Goal: Information Seeking & Learning: Learn about a topic

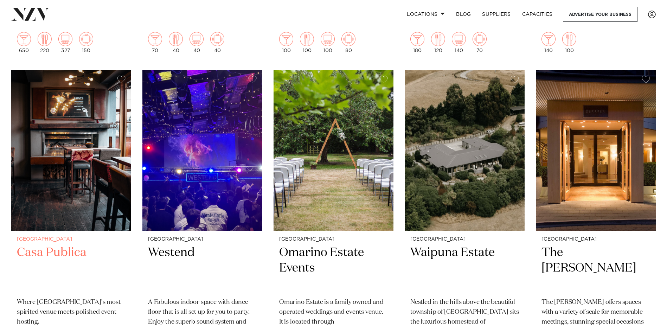
scroll to position [1582, 0]
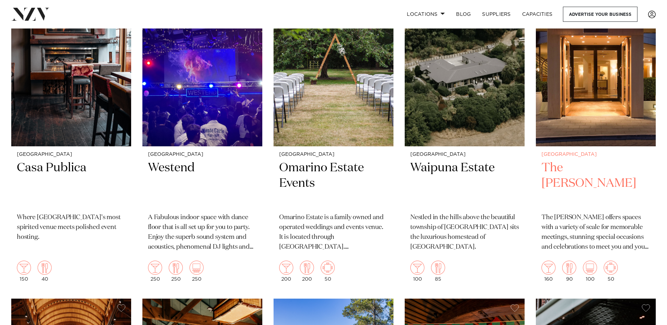
drag, startPoint x: 187, startPoint y: 166, endPoint x: 554, endPoint y: 237, distance: 373.4
click at [554, 237] on p "The [PERSON_NAME] offers spaces with a variety of scale for memorable meetings,…" at bounding box center [595, 232] width 109 height 39
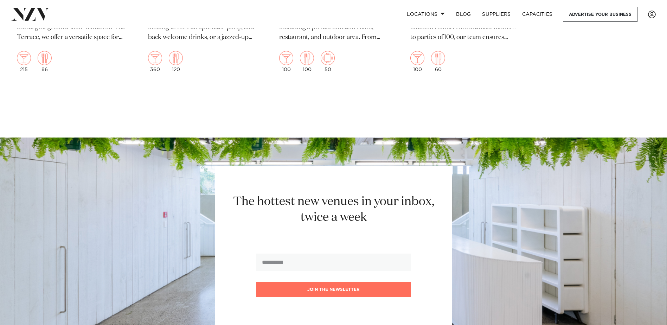
scroll to position [2461, 0]
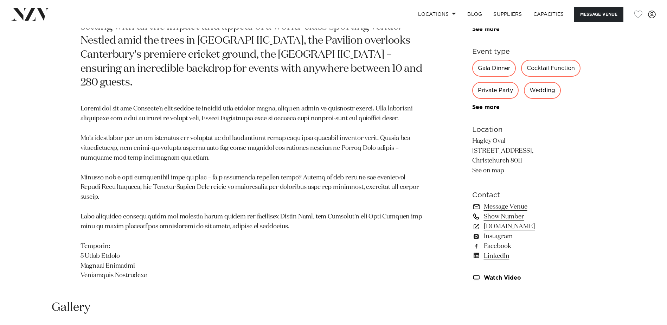
scroll to position [316, 0]
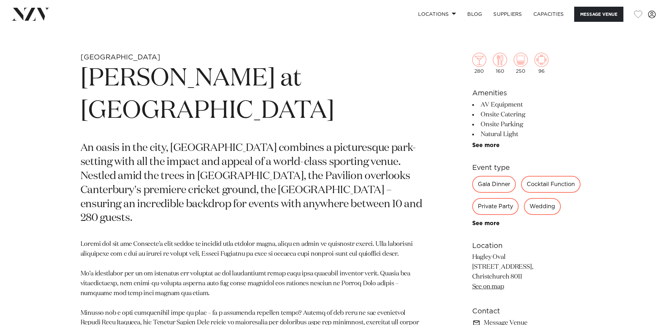
click at [491, 149] on div "280 160 250 96 Amenities AV Equipment Onsite Catering Onsite Parking Natural Li…" at bounding box center [529, 210] width 115 height 372
click at [492, 144] on link "See more" at bounding box center [499, 145] width 55 height 6
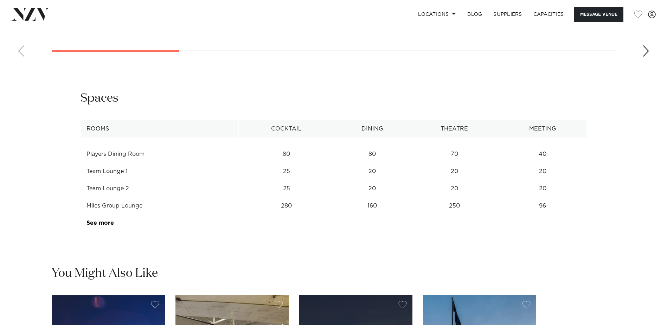
scroll to position [1055, 0]
drag, startPoint x: 105, startPoint y: 207, endPoint x: 384, endPoint y: 211, distance: 278.8
click at [384, 211] on tr "Miles Group Lounge 280 160 250 96" at bounding box center [334, 205] width 506 height 17
click at [383, 211] on td "160" at bounding box center [372, 205] width 76 height 17
click at [376, 208] on td "160" at bounding box center [372, 205] width 76 height 17
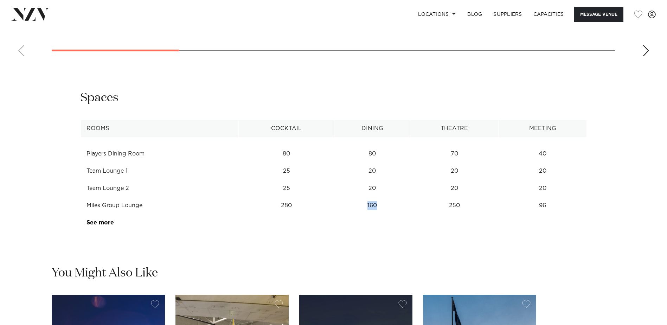
drag, startPoint x: 378, startPoint y: 206, endPoint x: 360, endPoint y: 208, distance: 17.8
click at [360, 208] on td "160" at bounding box center [372, 205] width 76 height 17
drag, startPoint x: 360, startPoint y: 208, endPoint x: 345, endPoint y: 214, distance: 16.1
click at [360, 208] on td "160" at bounding box center [372, 205] width 76 height 17
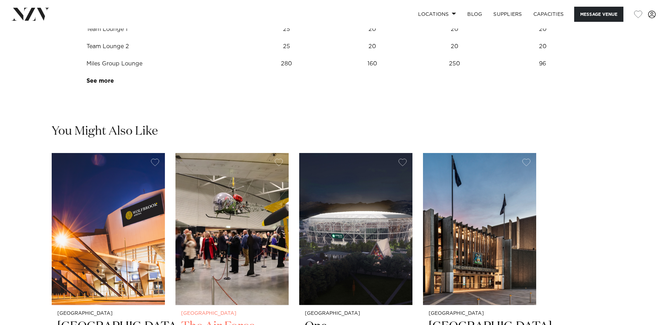
scroll to position [1020, 0]
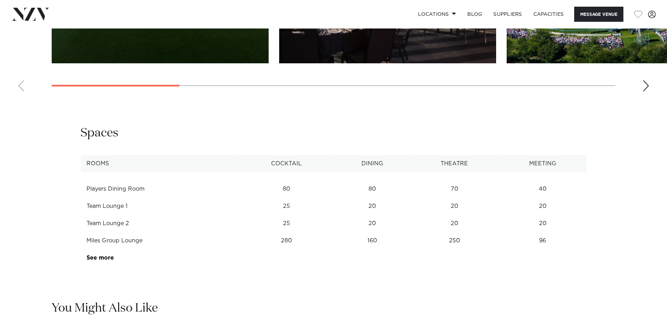
click at [294, 239] on td "280" at bounding box center [286, 240] width 96 height 17
click at [460, 240] on td "250" at bounding box center [454, 240] width 89 height 17
drag, startPoint x: 551, startPoint y: 243, endPoint x: 538, endPoint y: 241, distance: 12.5
click at [538, 241] on td "96" at bounding box center [543, 240] width 88 height 17
click at [539, 241] on td "96" at bounding box center [543, 240] width 88 height 17
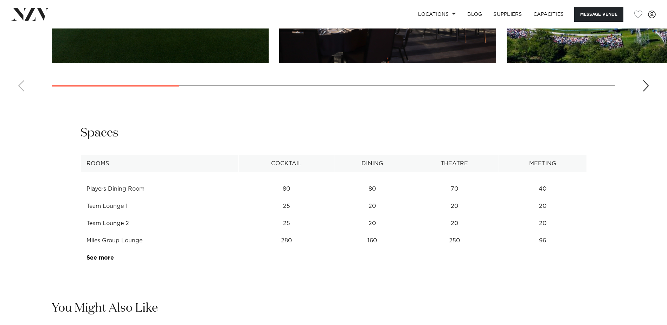
click at [539, 241] on td "96" at bounding box center [543, 240] width 88 height 17
drag, startPoint x: 459, startPoint y: 240, endPoint x: 439, endPoint y: 239, distance: 19.3
click at [439, 239] on td "250" at bounding box center [454, 240] width 89 height 17
click at [440, 240] on td "250" at bounding box center [454, 240] width 89 height 17
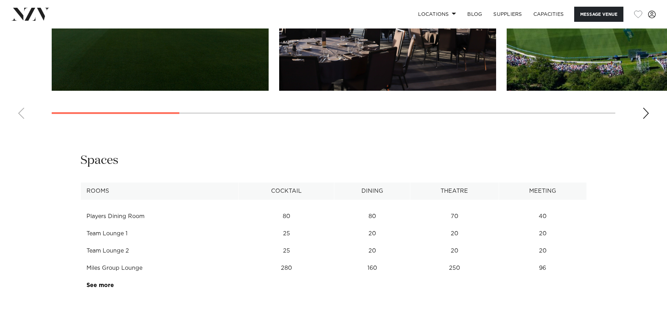
scroll to position [879, 0]
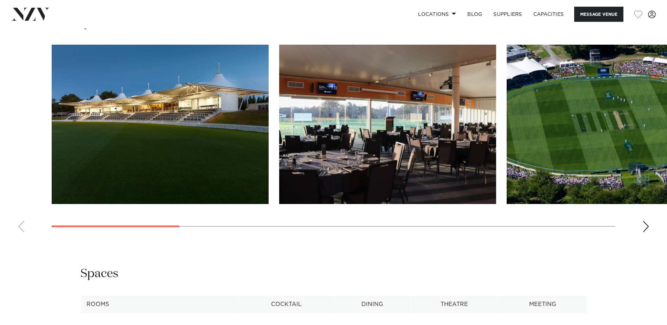
click at [643, 224] on div "Next slide" at bounding box center [645, 226] width 7 height 11
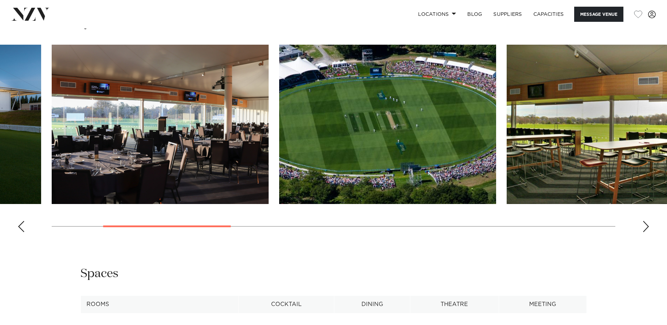
click at [644, 225] on div "Next slide" at bounding box center [645, 226] width 7 height 11
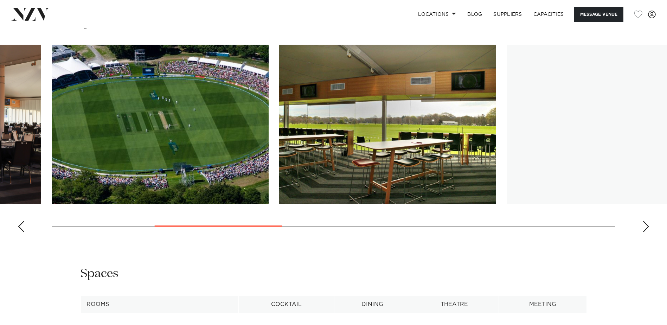
click at [644, 225] on div "Next slide" at bounding box center [645, 226] width 7 height 11
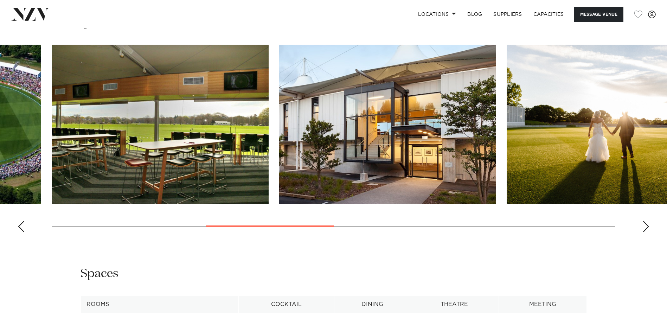
click at [644, 225] on div "Next slide" at bounding box center [645, 226] width 7 height 11
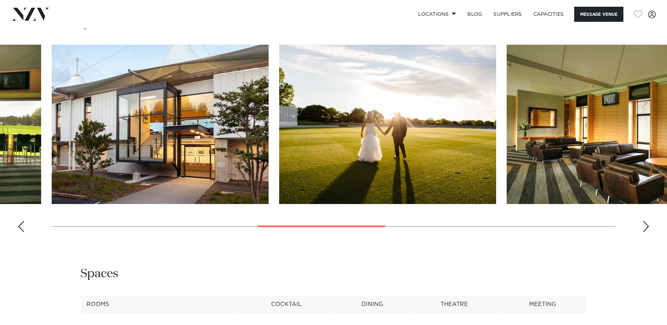
click at [644, 225] on div "Next slide" at bounding box center [645, 226] width 7 height 11
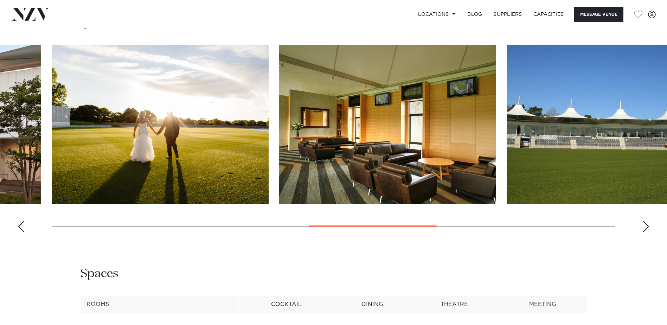
click at [644, 225] on div "Next slide" at bounding box center [645, 226] width 7 height 11
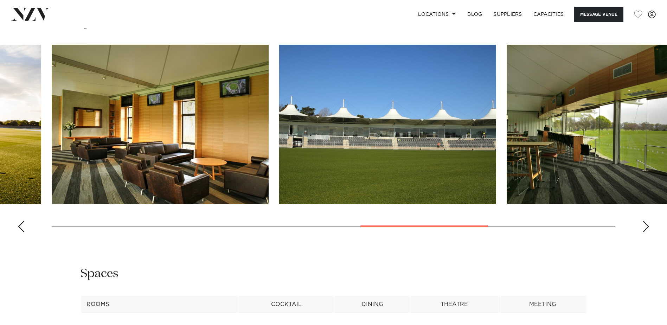
click at [644, 225] on div "Next slide" at bounding box center [645, 226] width 7 height 11
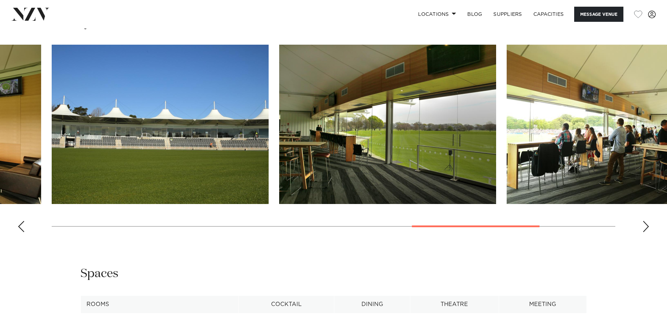
click at [644, 225] on div "Next slide" at bounding box center [645, 226] width 7 height 11
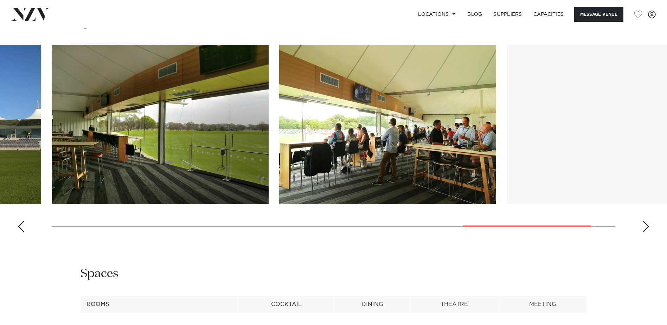
click at [644, 227] on div "Next slide" at bounding box center [645, 226] width 7 height 11
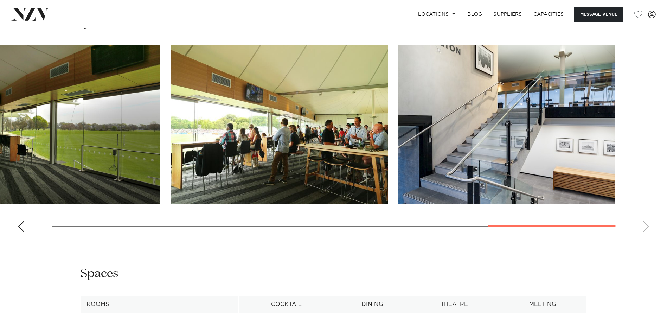
click at [644, 227] on swiper-container at bounding box center [333, 141] width 667 height 193
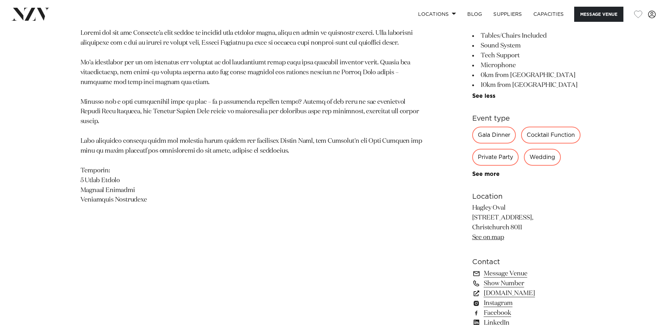
scroll to position [668, 0]
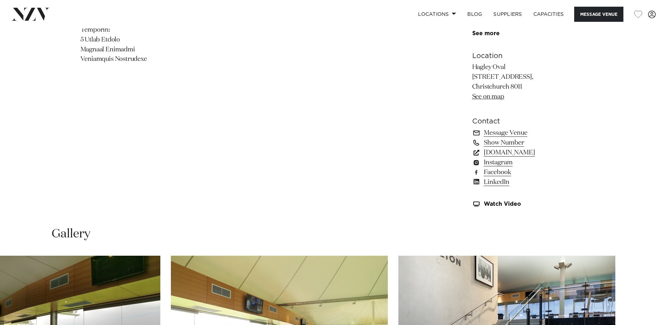
click at [501, 152] on link "www.venuesotautahi.co.nz" at bounding box center [529, 153] width 115 height 10
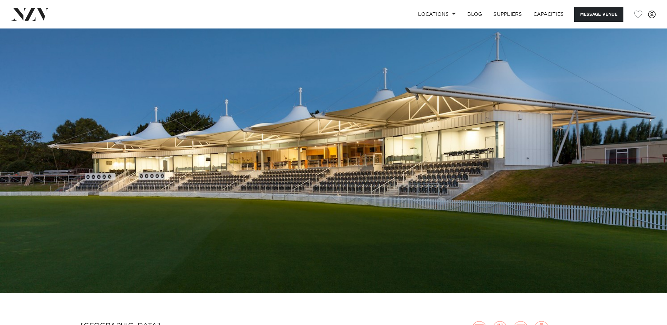
scroll to position [0, 0]
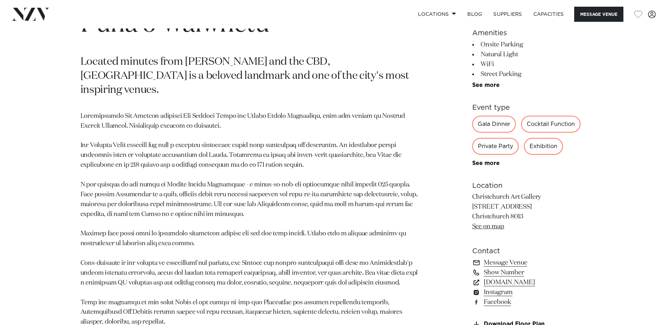
scroll to position [422, 0]
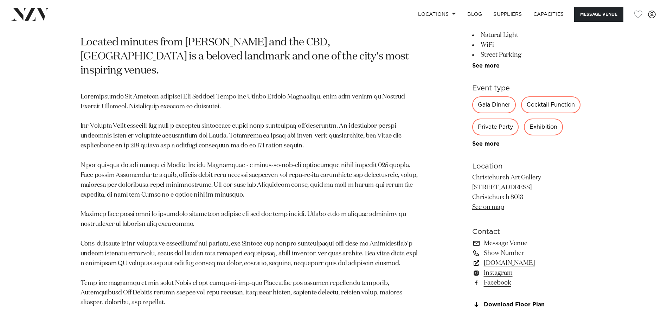
click at [533, 258] on link "christchurchartgallery.org.nz" at bounding box center [529, 263] width 115 height 10
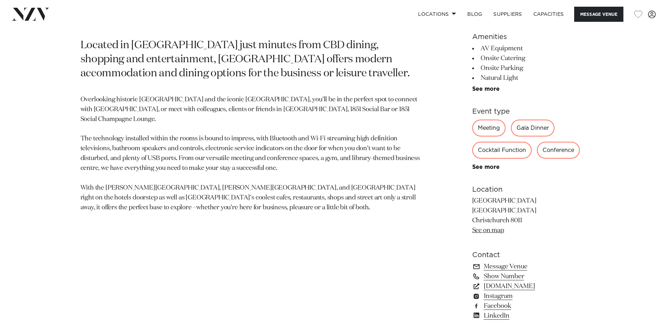
scroll to position [422, 0]
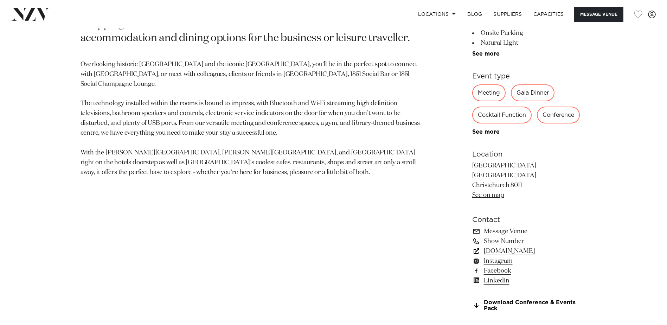
click at [523, 251] on link "christchurch.crowneplaza.com" at bounding box center [529, 251] width 115 height 10
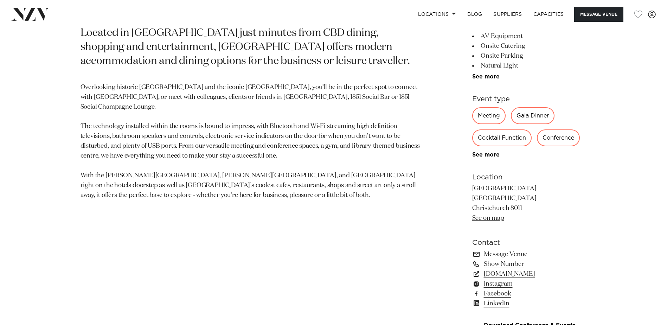
scroll to position [387, 0]
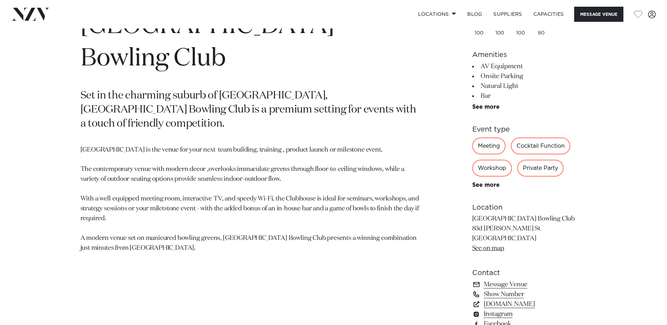
scroll to position [422, 0]
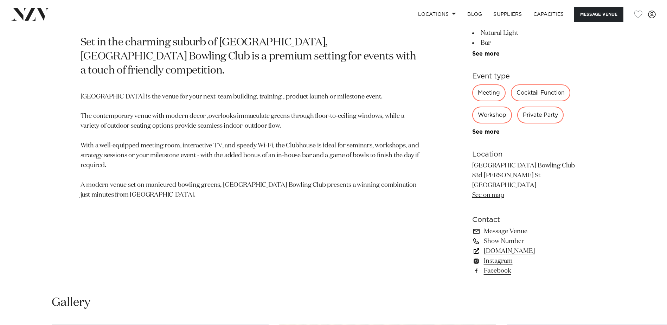
click at [501, 253] on link "elmwoodpark.co.nz" at bounding box center [529, 251] width 115 height 10
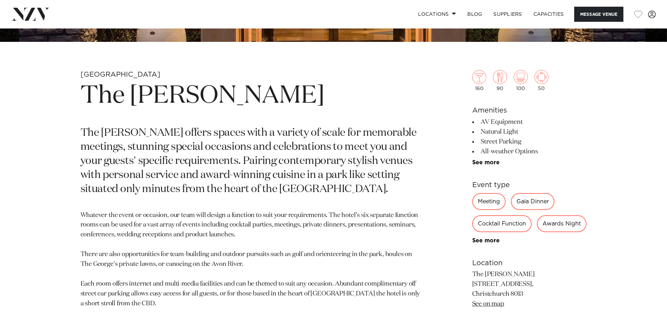
scroll to position [352, 0]
